Goal: Information Seeking & Learning: Learn about a topic

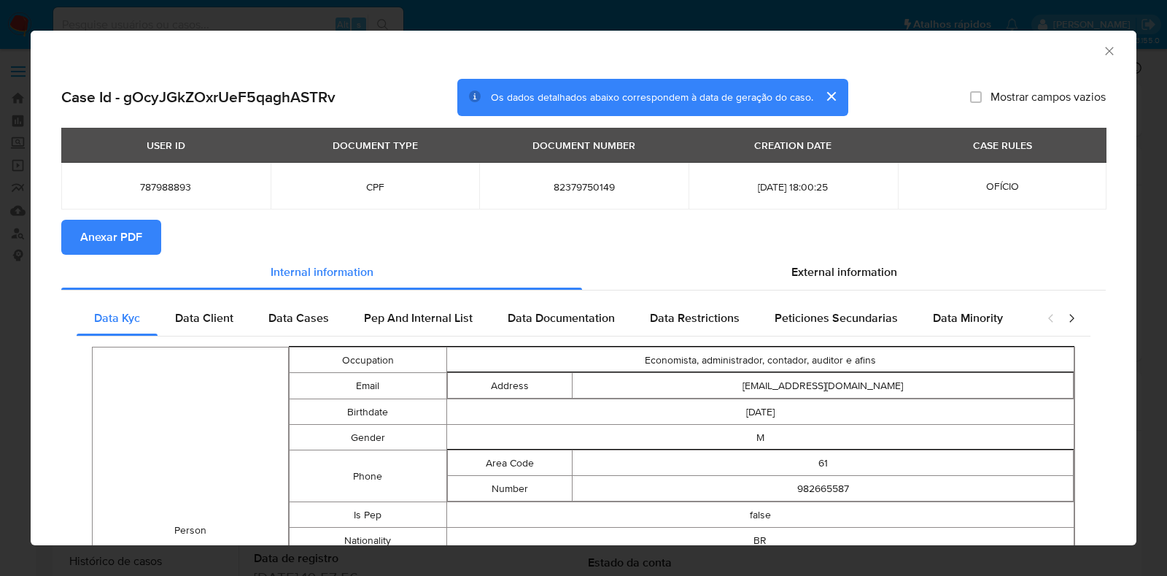
select select "10"
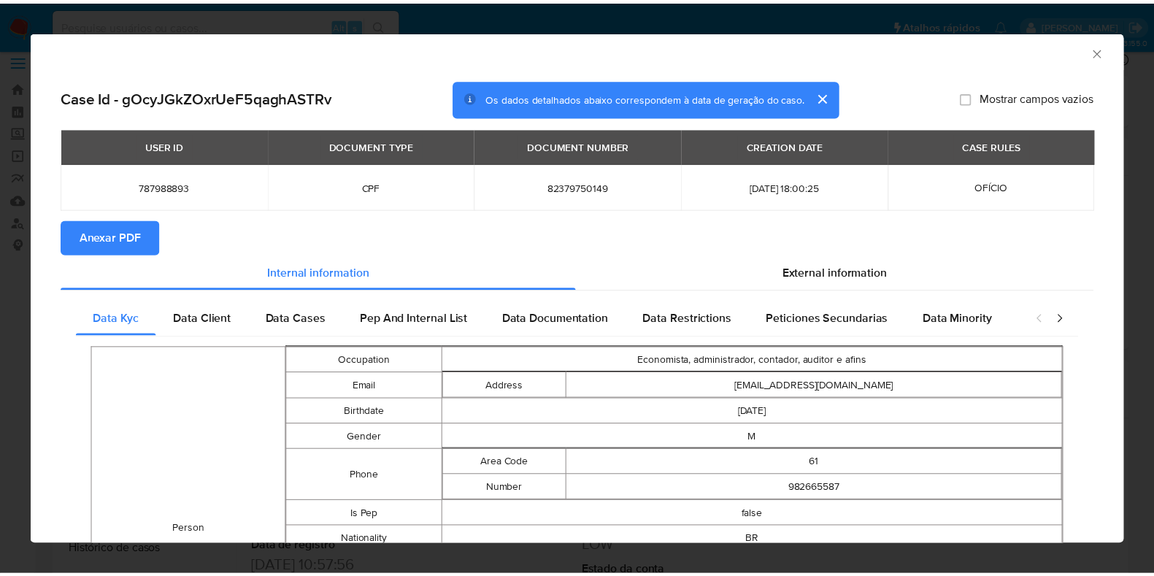
scroll to position [11, 0]
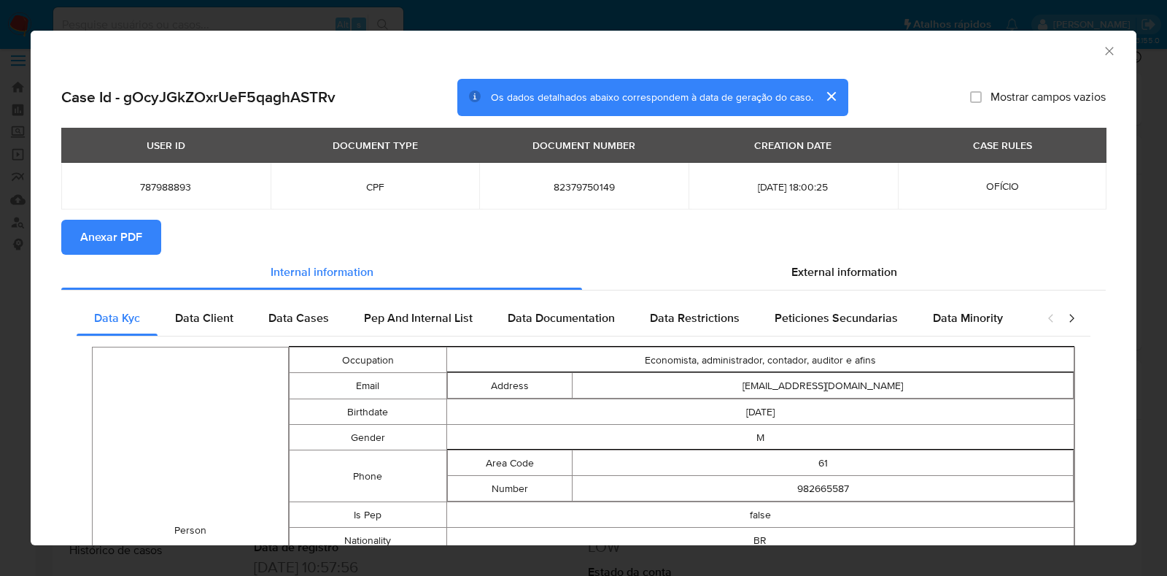
click at [1102, 56] on icon "Fechar a janela" at bounding box center [1109, 51] width 15 height 15
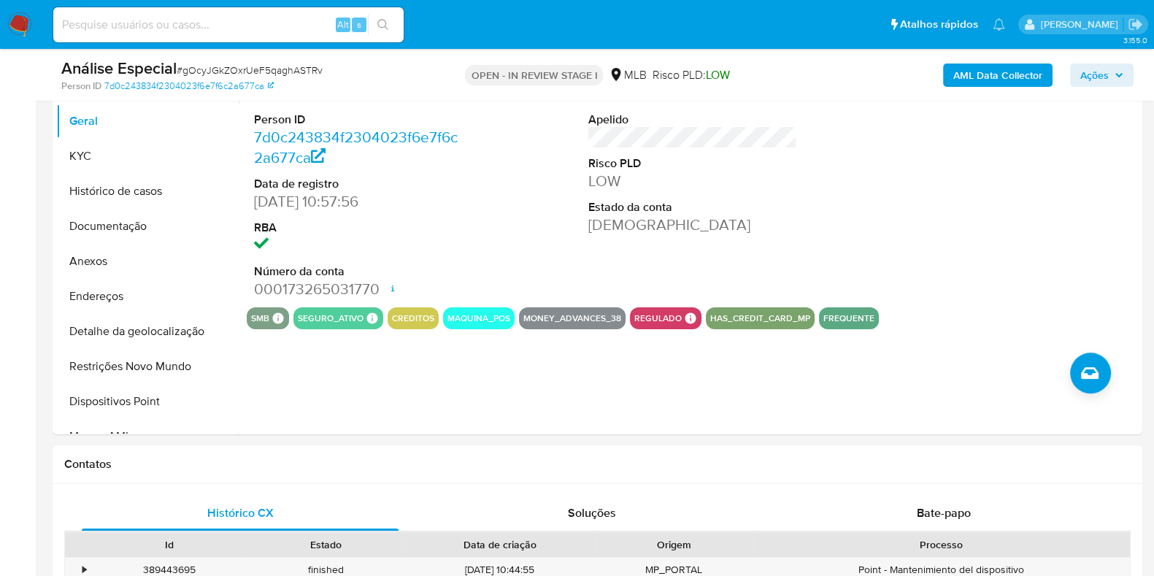
scroll to position [321, 0]
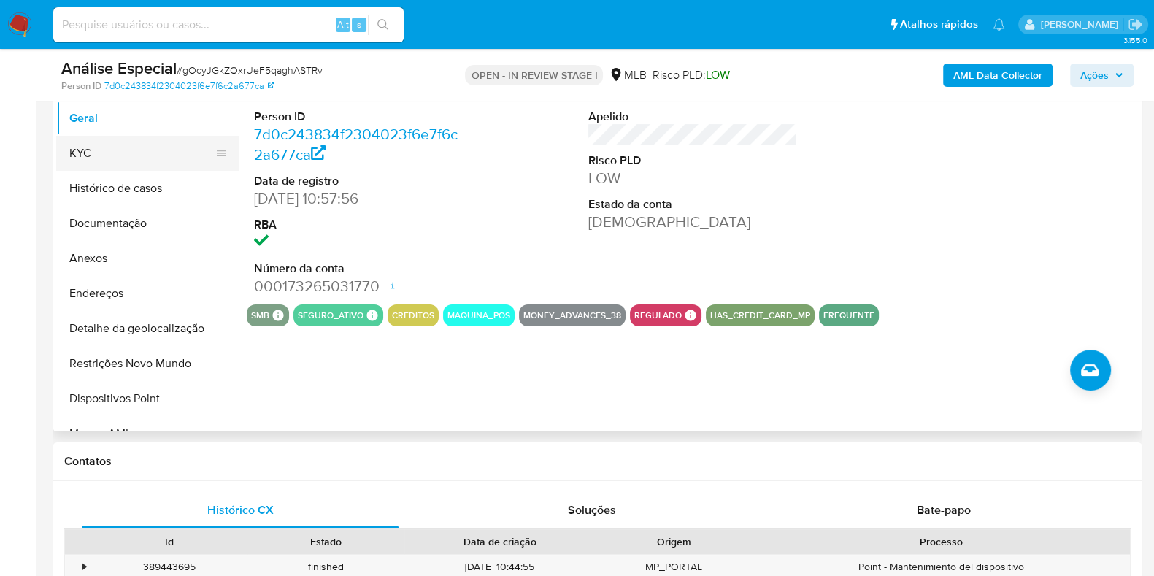
click at [87, 158] on button "KYC" at bounding box center [141, 153] width 171 height 35
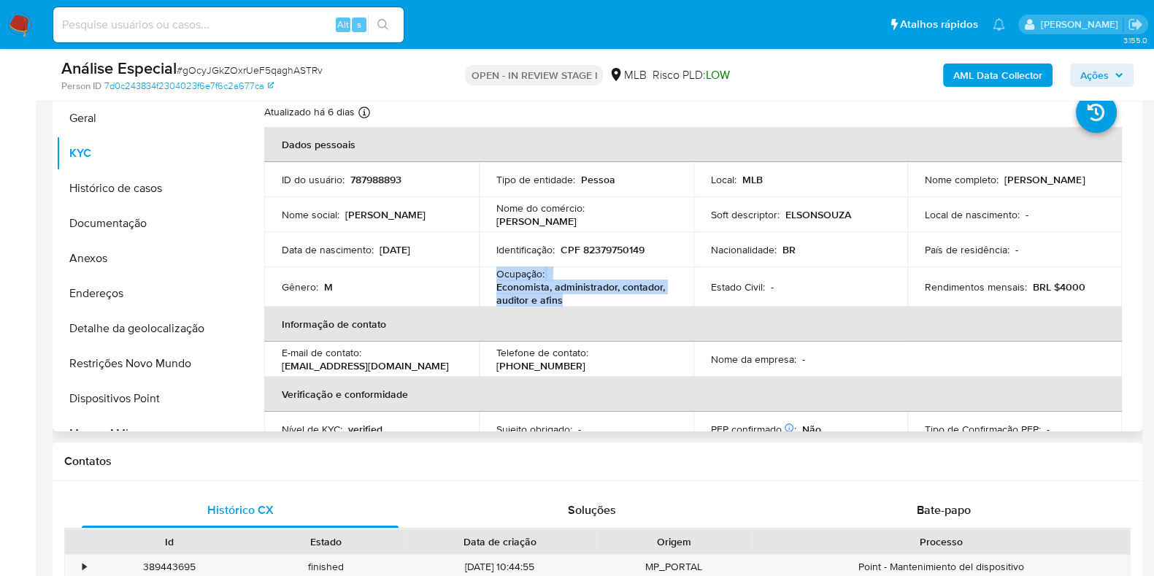
drag, startPoint x: 559, startPoint y: 297, endPoint x: 494, endPoint y: 274, distance: 68.8
click at [496, 274] on div "Ocupação : Economista, administrador, contador, auditor e afins" at bounding box center [585, 286] width 179 height 39
copy div "Ocupação : Economista, administrador, contador, auditor e afins"
click at [125, 115] on button "Geral" at bounding box center [141, 118] width 171 height 35
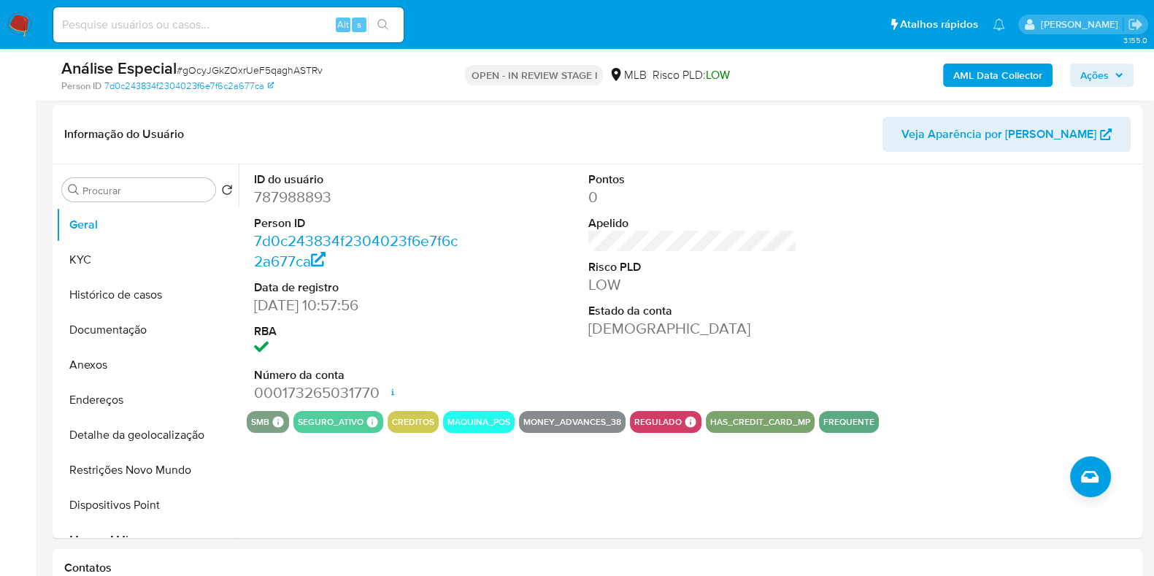
scroll to position [207, 0]
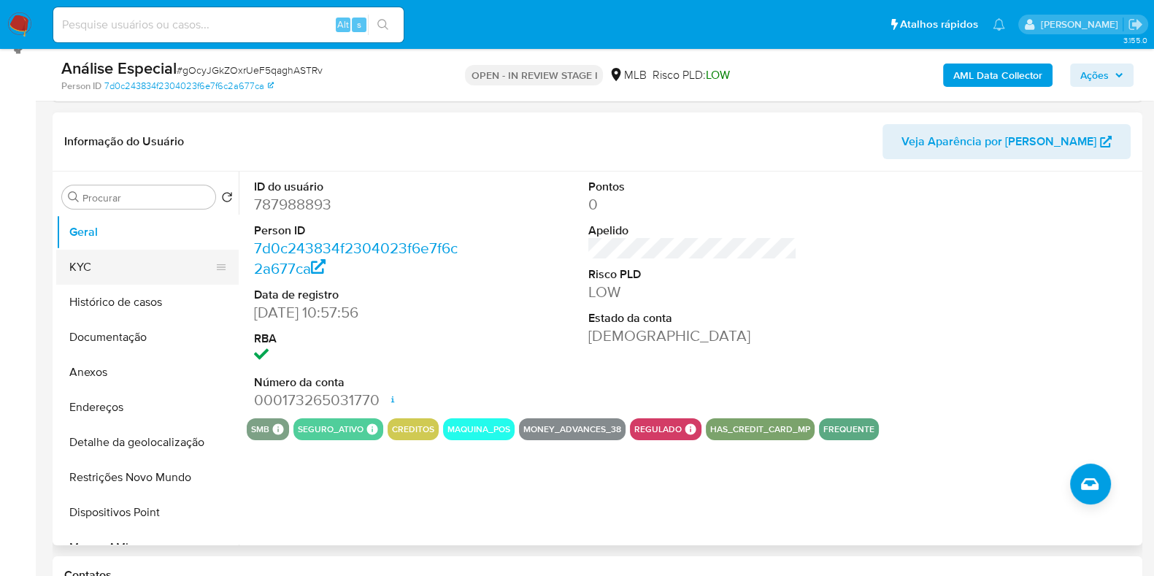
click at [113, 269] on button "KYC" at bounding box center [141, 267] width 171 height 35
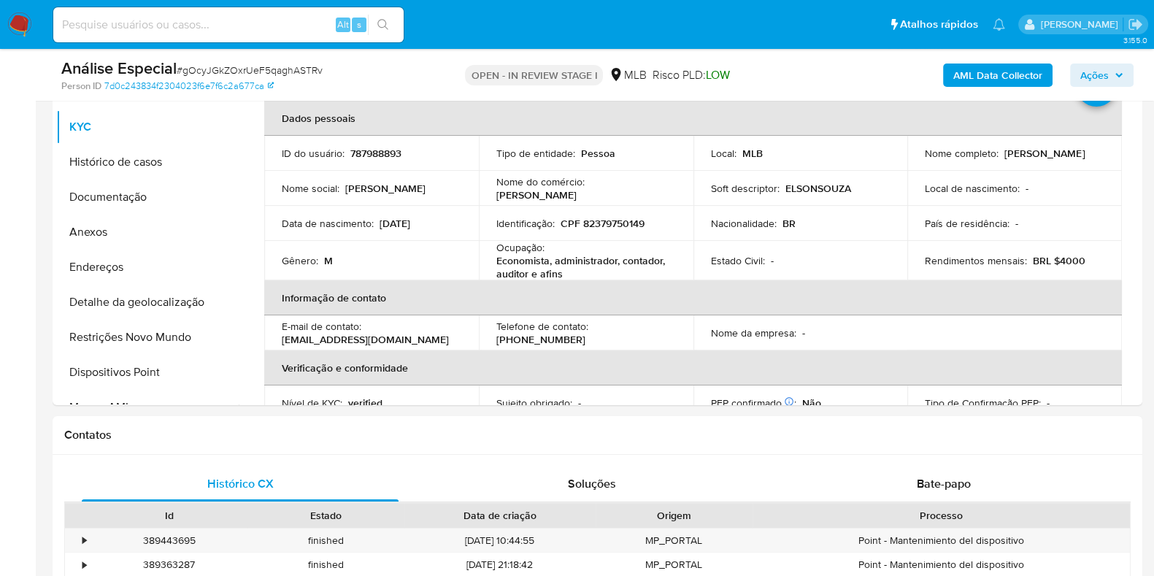
scroll to position [344, 0]
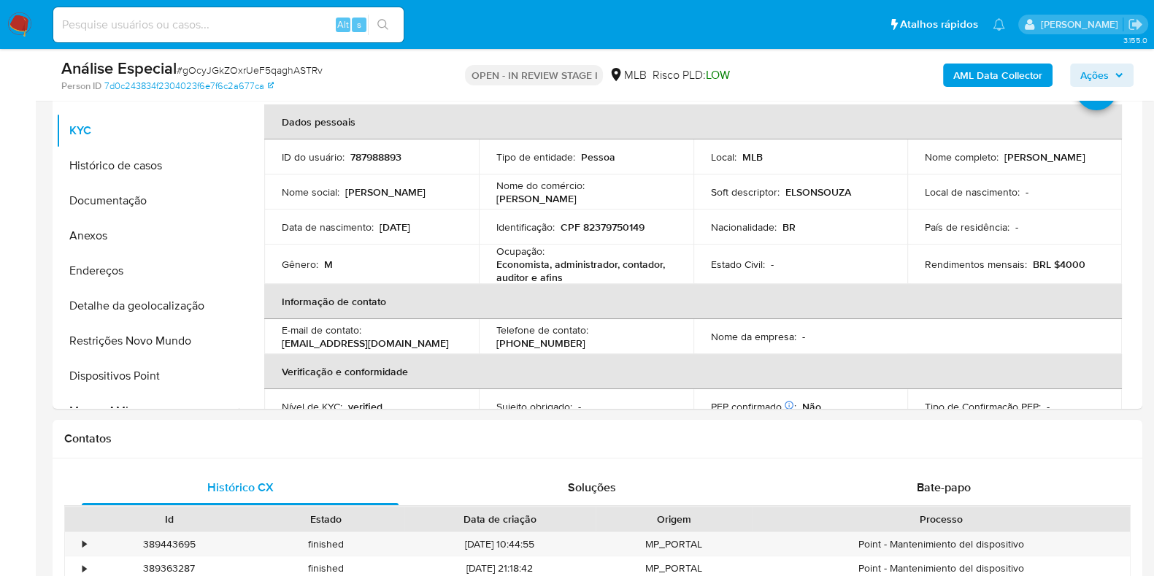
drag, startPoint x: 1138, startPoint y: 150, endPoint x: 1158, endPoint y: 302, distance: 153.8
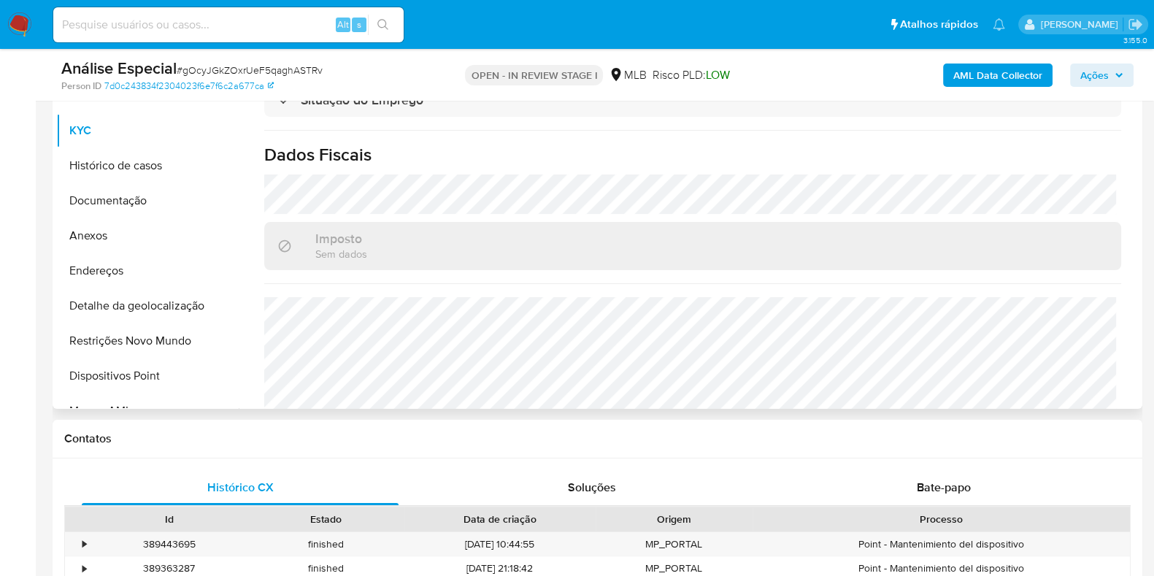
scroll to position [638, 0]
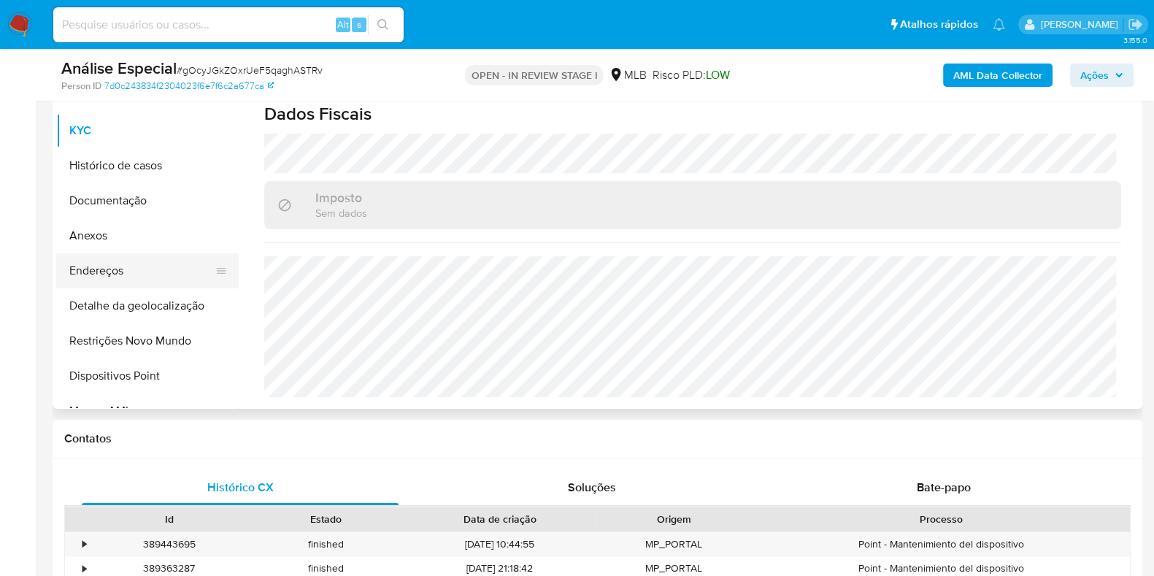
click at [163, 276] on button "Endereços" at bounding box center [141, 270] width 171 height 35
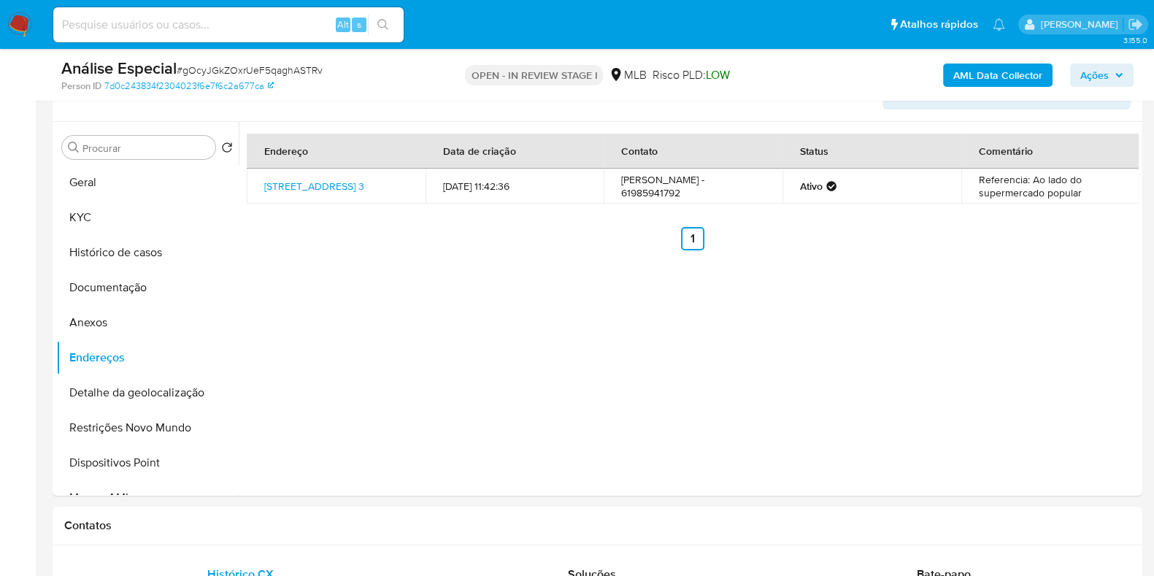
scroll to position [260, 0]
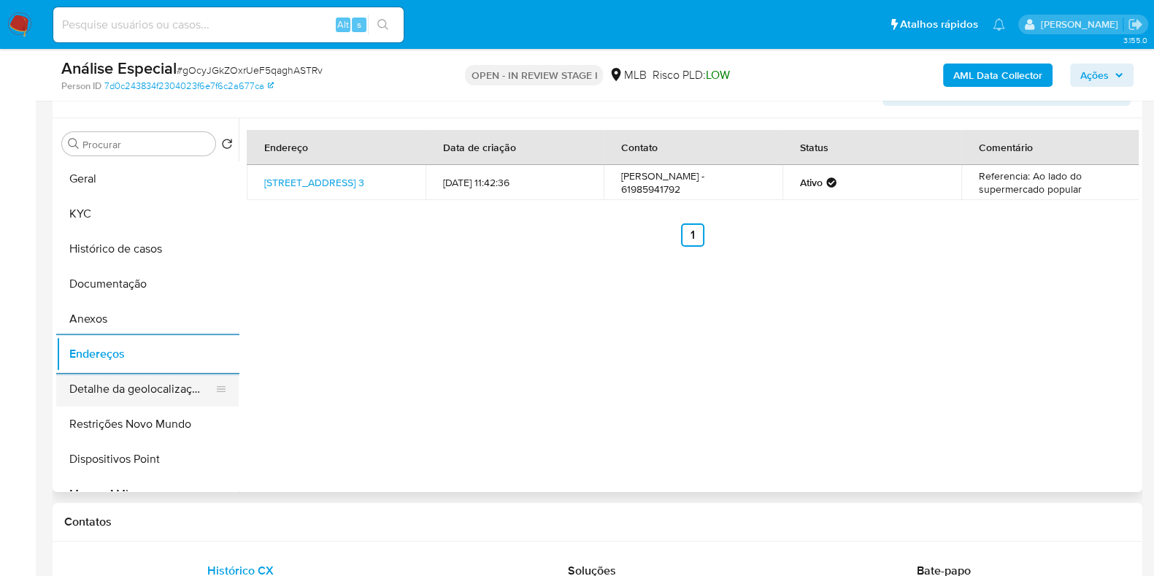
click at [146, 393] on button "Detalhe da geolocalização" at bounding box center [141, 388] width 171 height 35
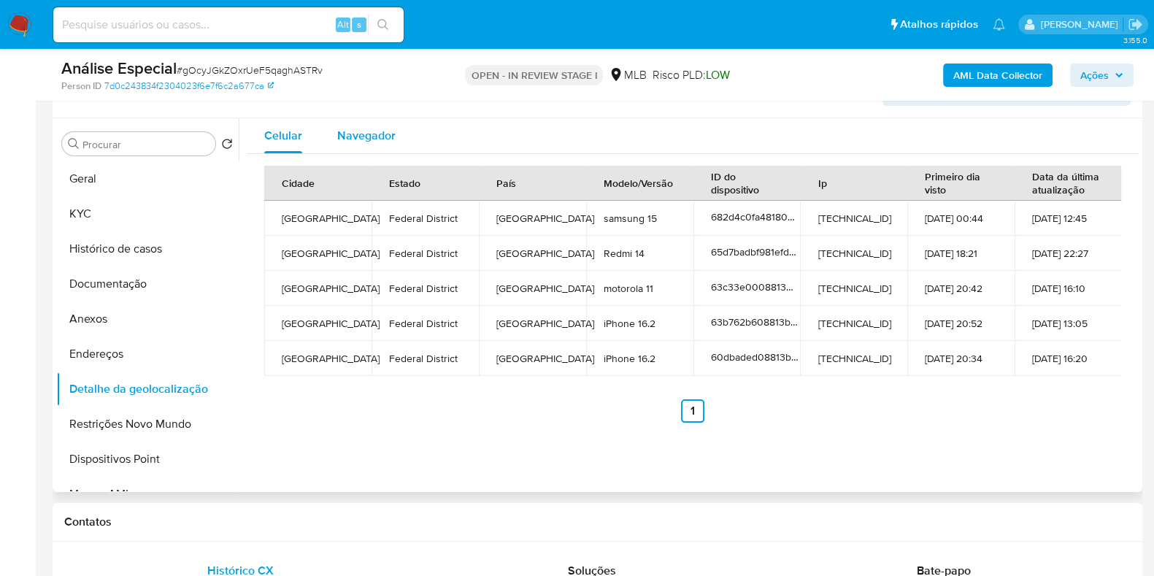
click at [367, 129] on span "Navegador" at bounding box center [366, 135] width 58 height 17
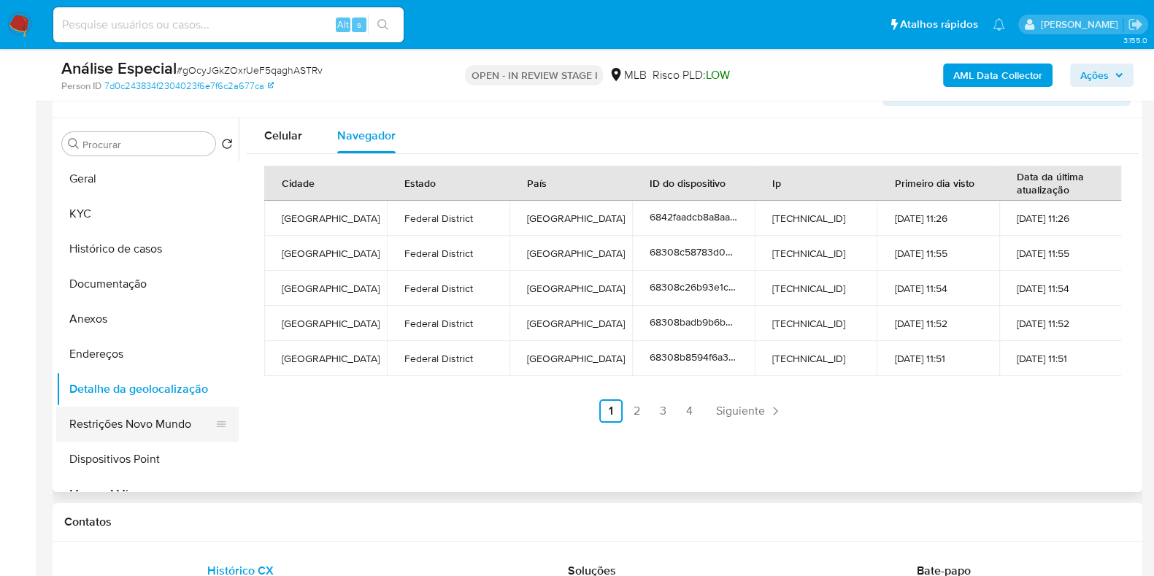
click at [143, 428] on button "Restrições Novo Mundo" at bounding box center [141, 423] width 171 height 35
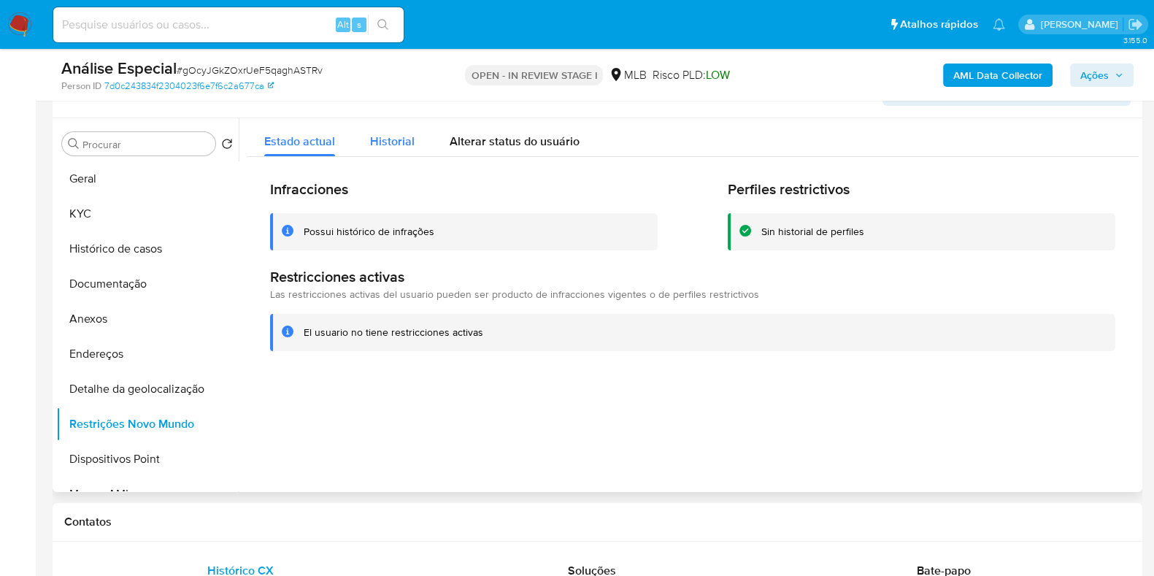
click at [377, 136] on span "Historial" at bounding box center [392, 141] width 45 height 17
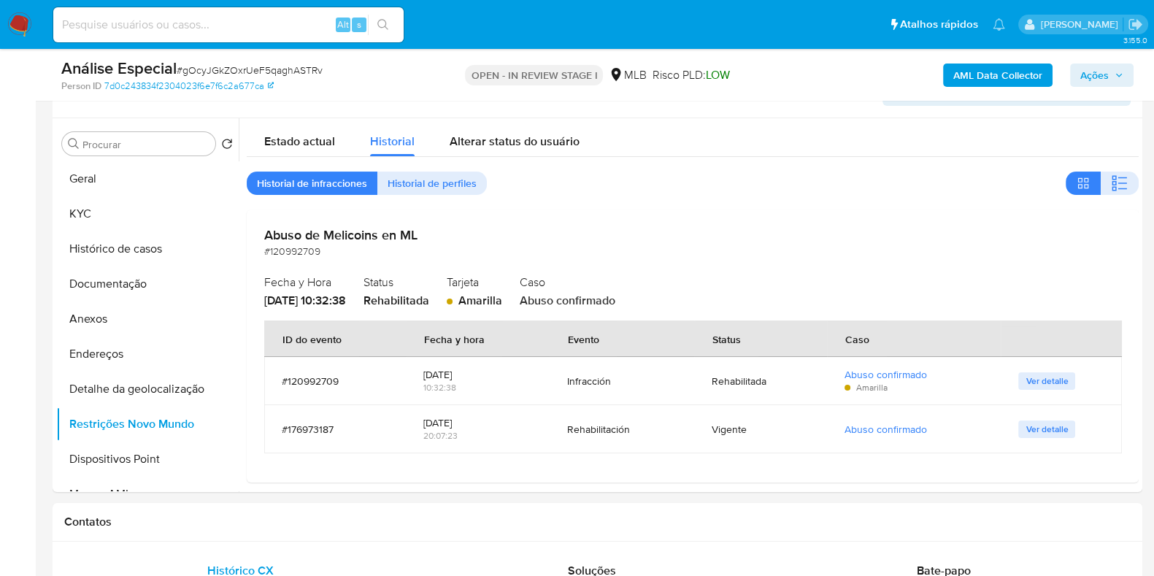
drag, startPoint x: 1132, startPoint y: 199, endPoint x: 1143, endPoint y: 264, distance: 65.9
click at [145, 467] on button "Dispositivos Point" at bounding box center [141, 458] width 171 height 35
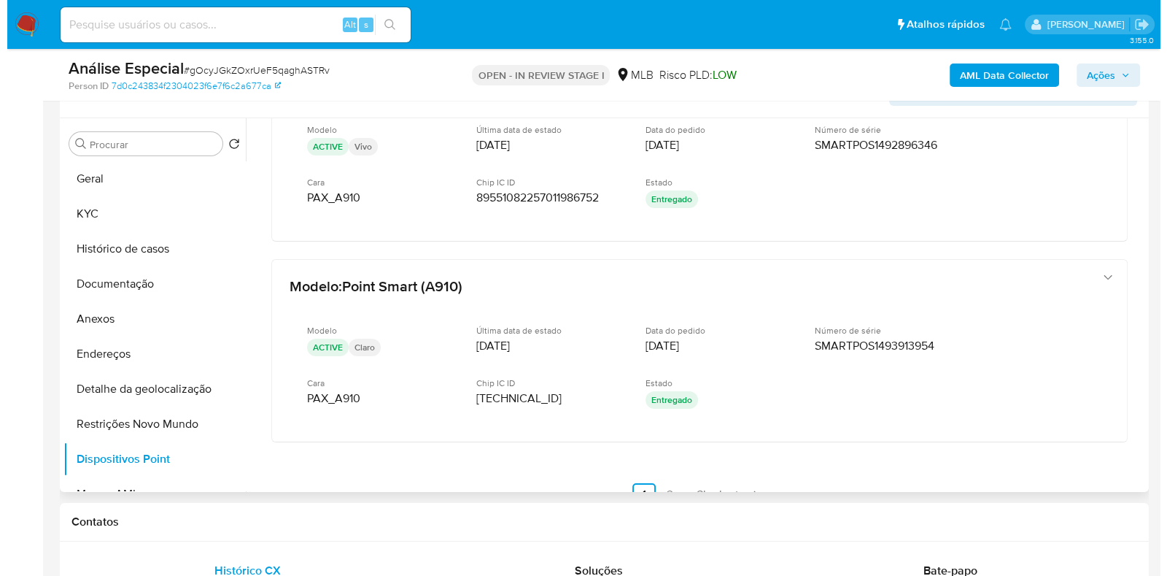
scroll to position [714, 0]
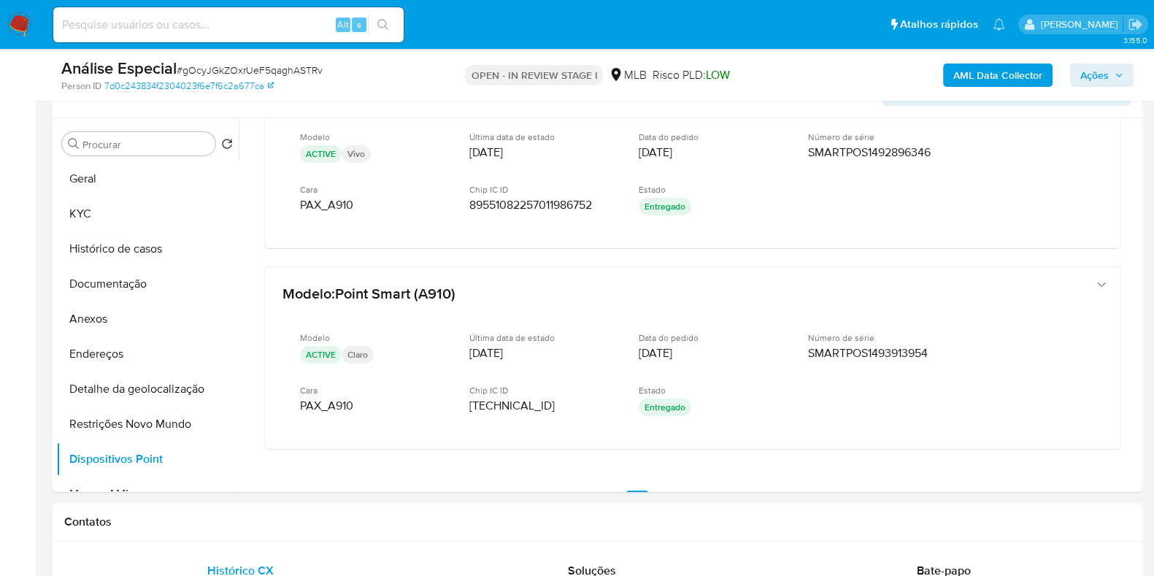
click at [1003, 66] on b "AML Data Collector" at bounding box center [997, 74] width 89 height 23
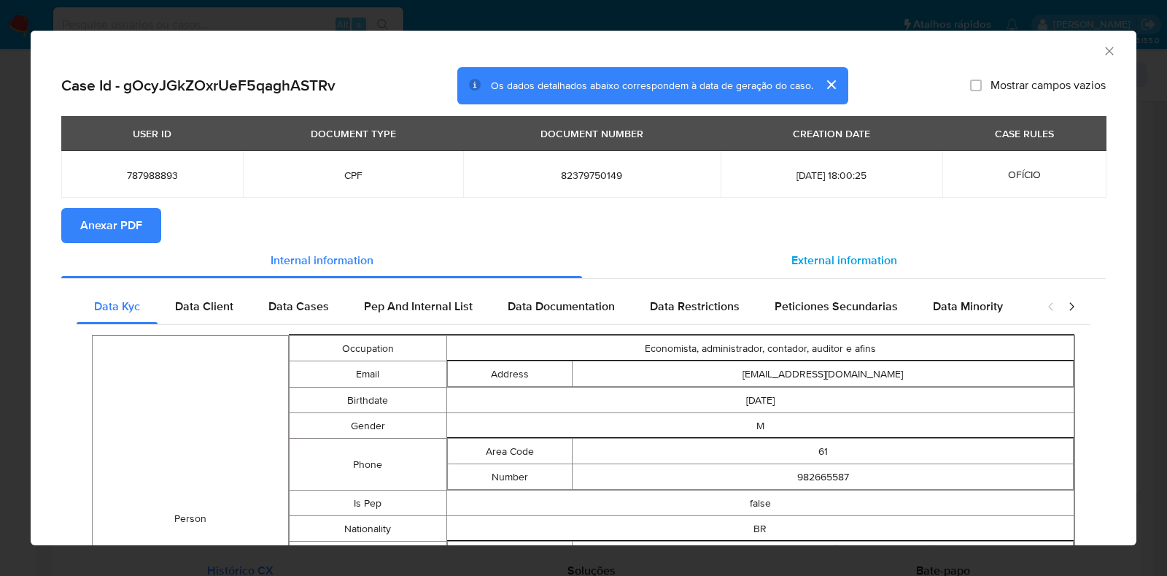
click at [892, 259] on div "External information" at bounding box center [844, 260] width 524 height 35
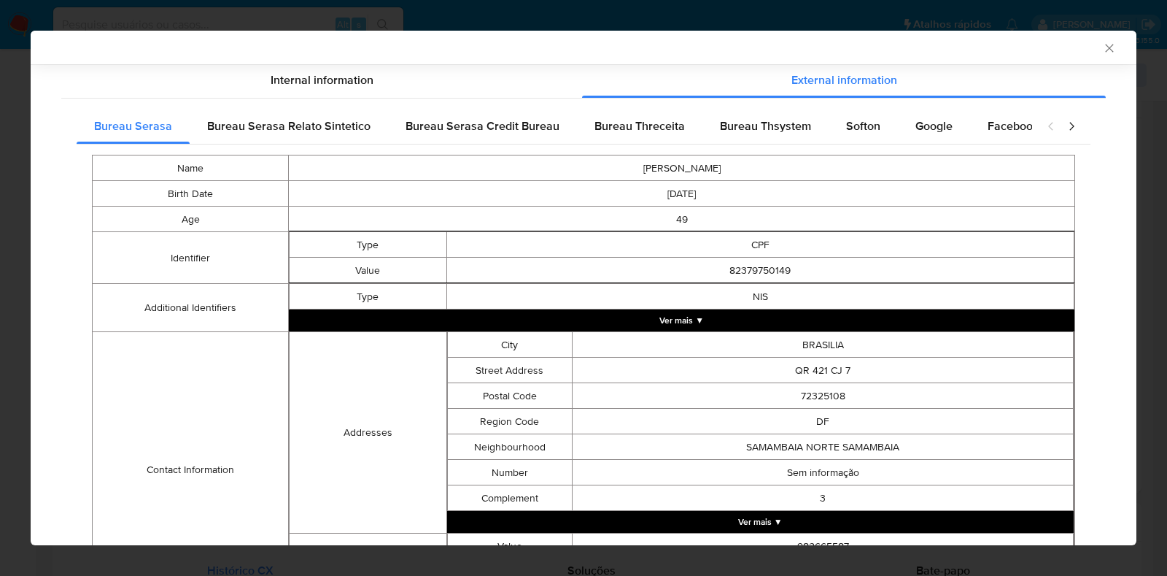
scroll to position [185, 0]
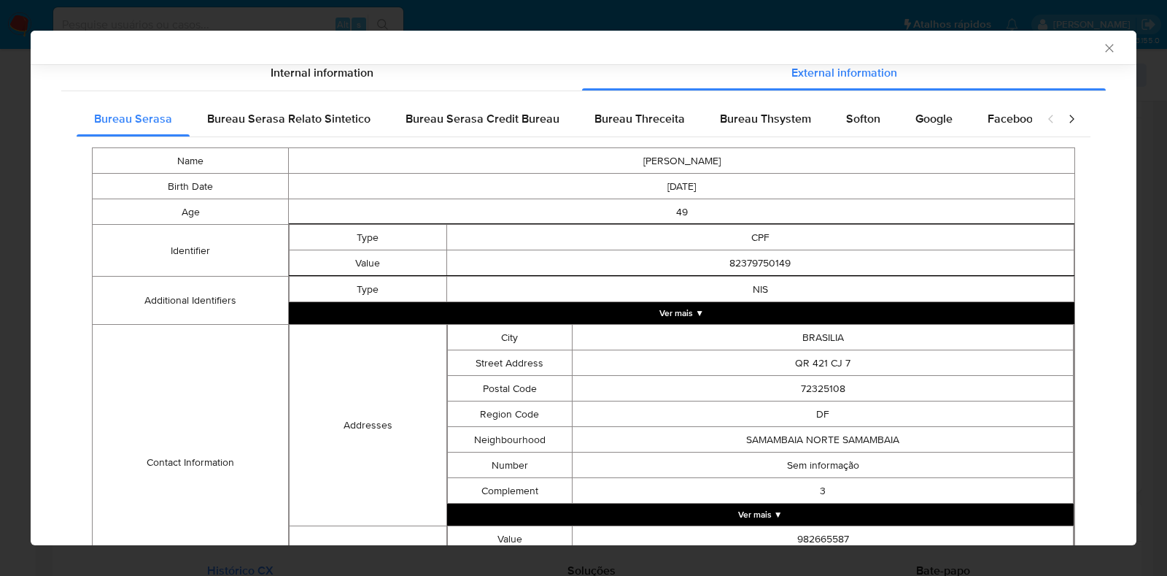
click at [661, 314] on button "Ver mais ▼" at bounding box center [682, 313] width 786 height 22
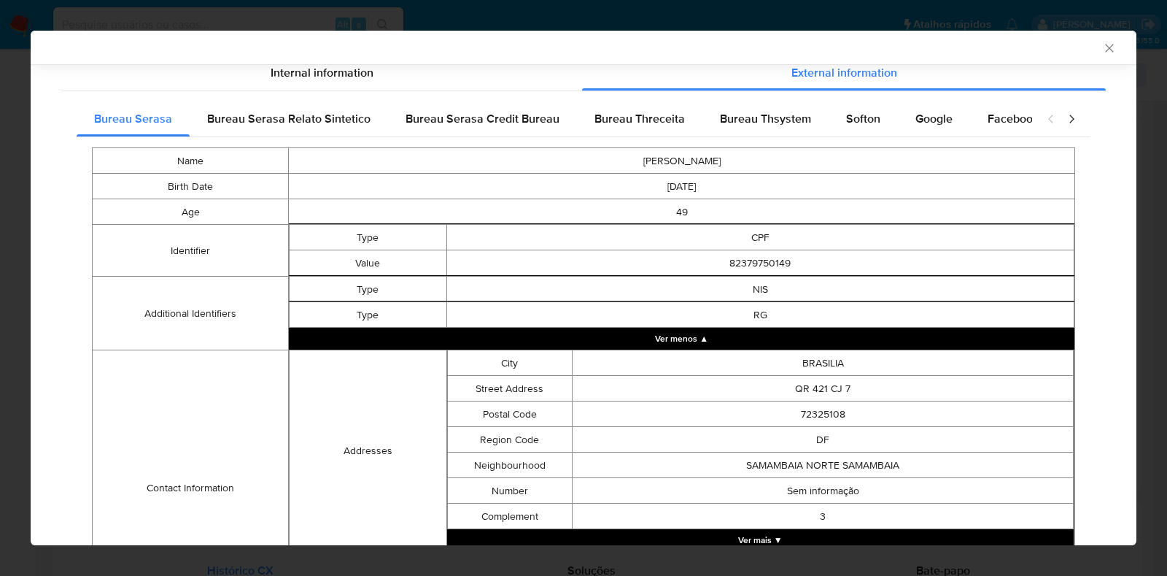
click at [759, 539] on button "Ver mais ▼" at bounding box center [760, 540] width 627 height 22
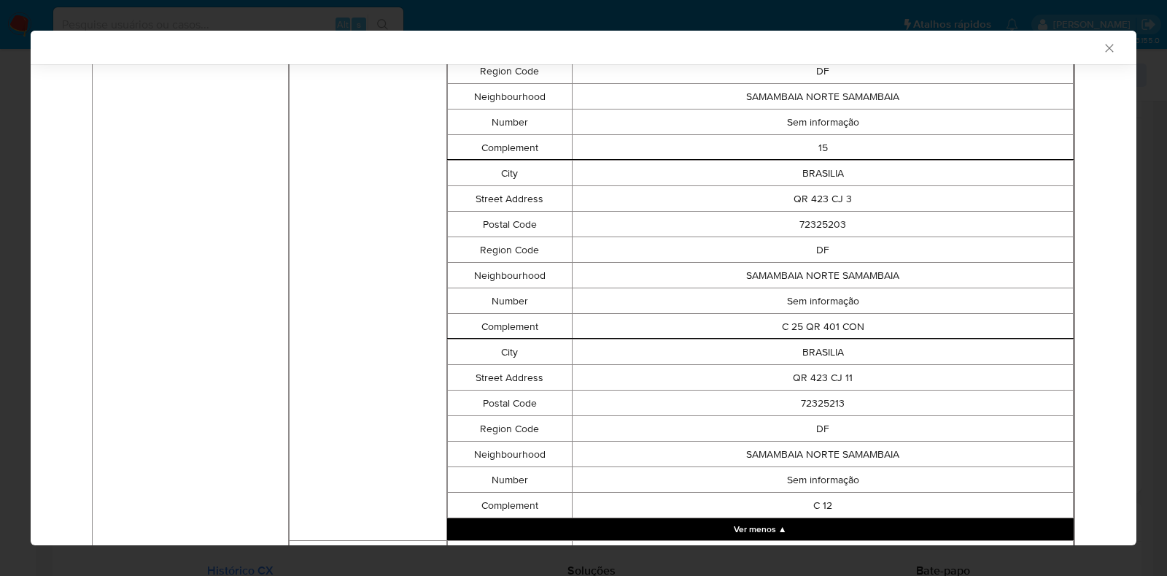
scroll to position [3269, 0]
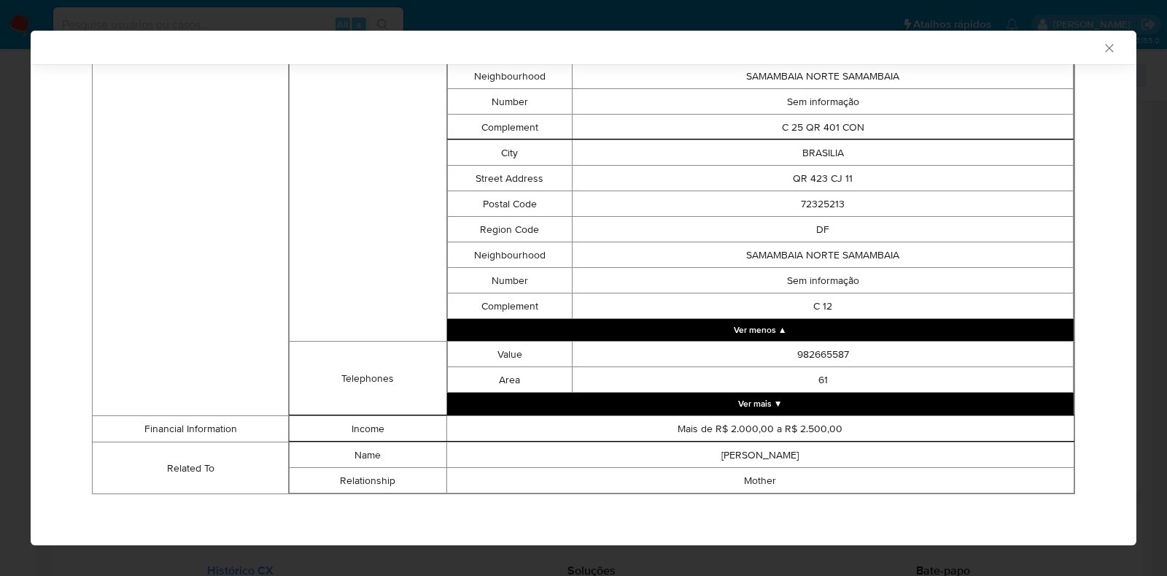
click at [924, 413] on button "Ver mais ▼" at bounding box center [760, 404] width 627 height 22
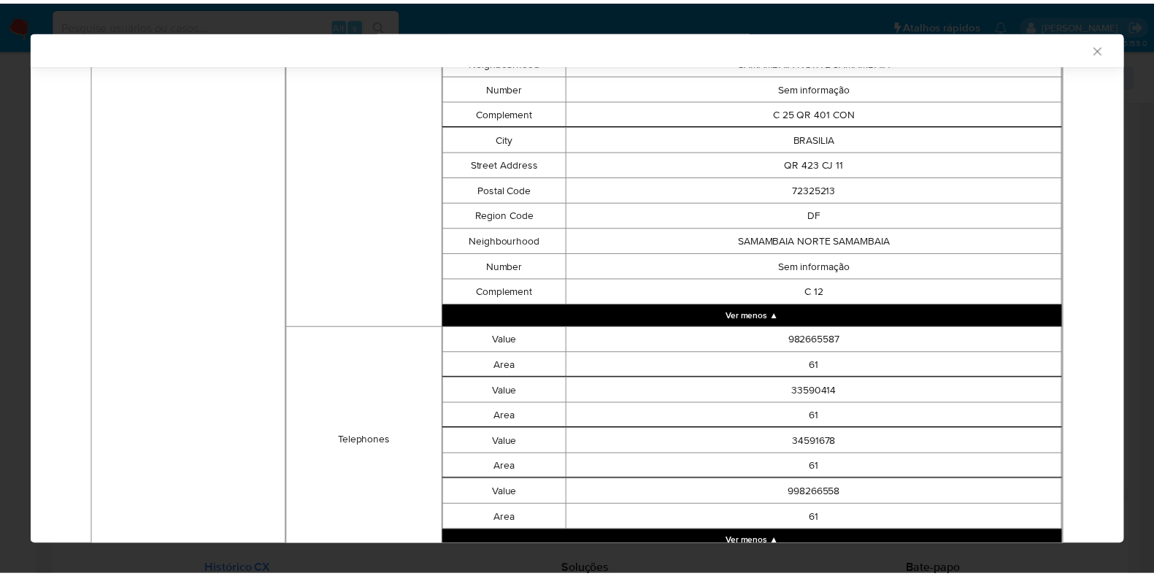
scroll to position [3426, 0]
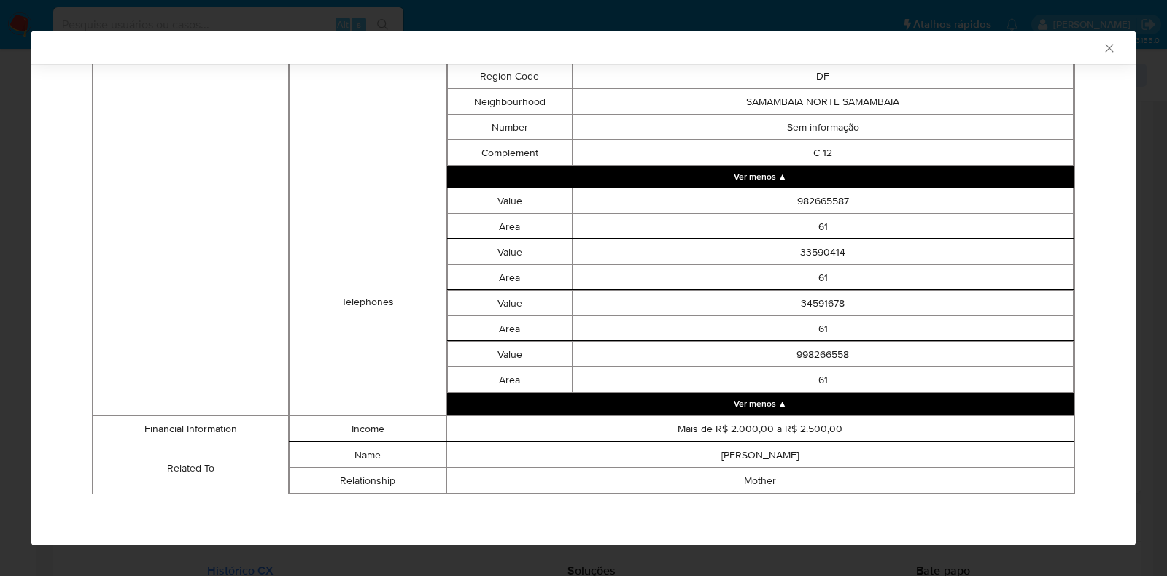
click at [1102, 49] on icon "Fechar a janela" at bounding box center [1109, 48] width 15 height 15
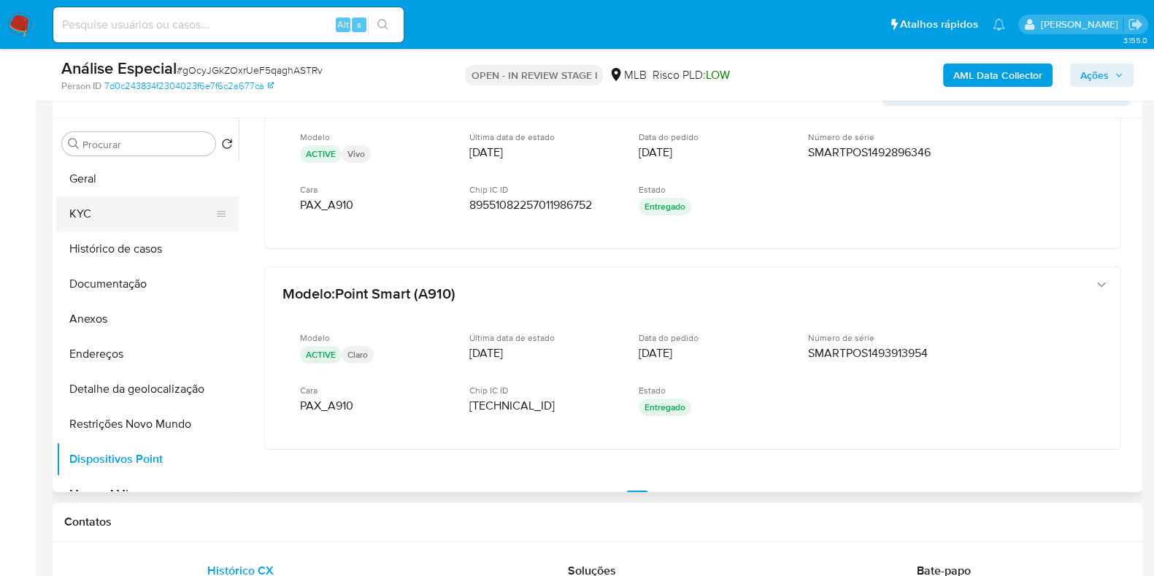
click at [161, 201] on button "KYC" at bounding box center [141, 213] width 171 height 35
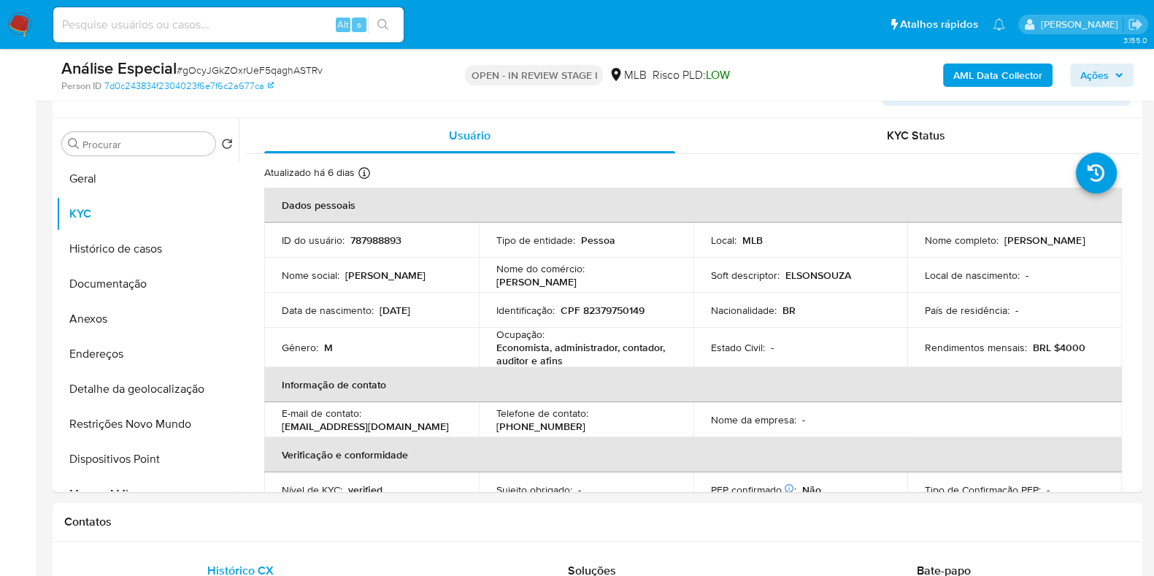
drag, startPoint x: 1132, startPoint y: 194, endPoint x: 1146, endPoint y: 242, distance: 49.4
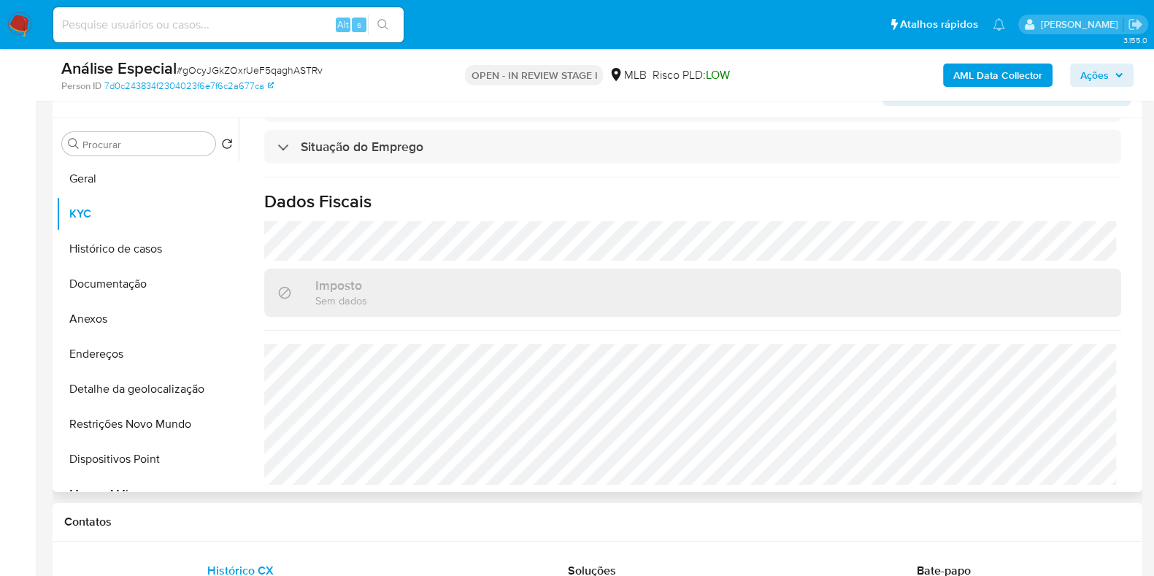
scroll to position [638, 0]
